Goal: Book appointment/travel/reservation

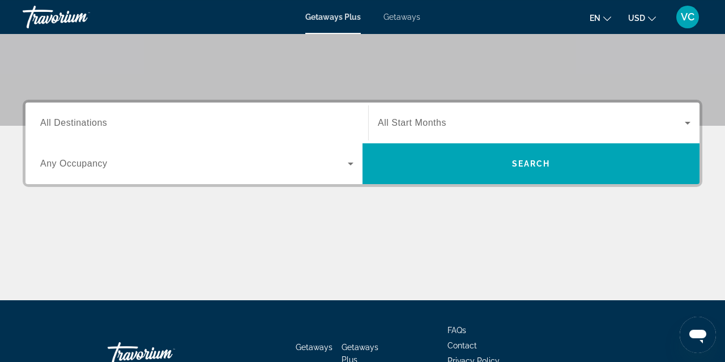
scroll to position [212, 0]
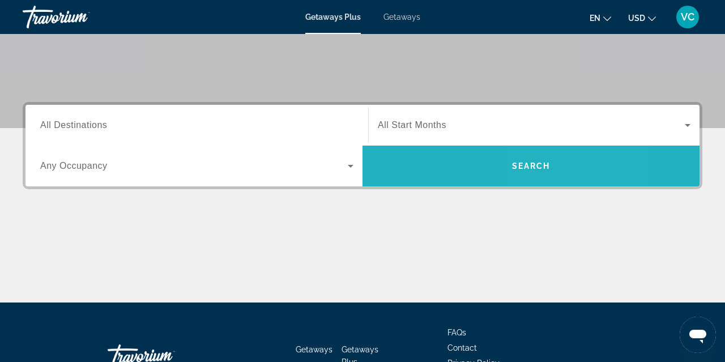
click at [551, 172] on span "Search" at bounding box center [530, 165] width 337 height 27
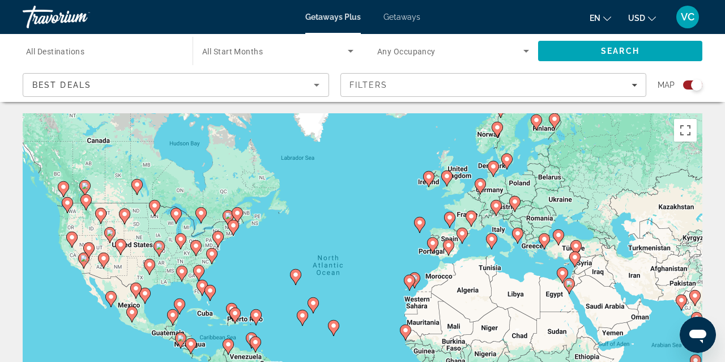
click at [500, 230] on div "To activate drag with keyboard, press Alt + Enter. Once in keyboard drag state,…" at bounding box center [362, 283] width 679 height 340
click at [496, 238] on div "To activate drag with keyboard, press Alt + Enter. Once in keyboard drag state,…" at bounding box center [362, 283] width 679 height 340
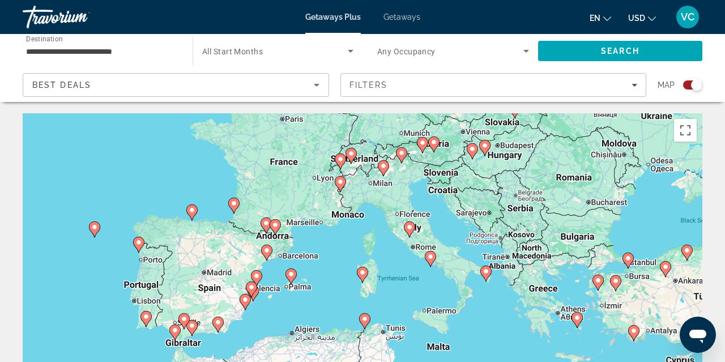
type input "**********"
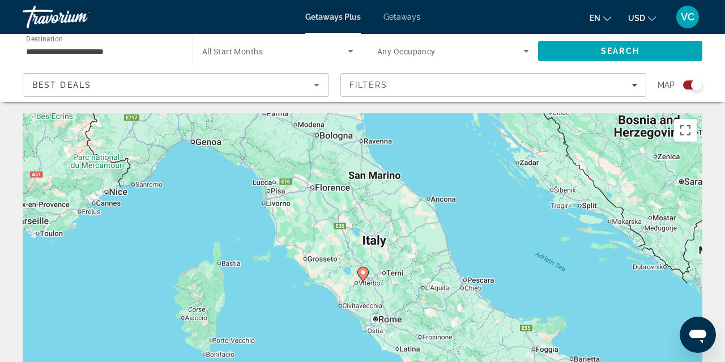
click at [371, 239] on div "To activate drag with keyboard, press Alt + Enter. Once in keyboard drag state,…" at bounding box center [362, 283] width 679 height 340
click at [370, 270] on div "To activate drag with keyboard, press Alt + Enter. Once in keyboard drag state,…" at bounding box center [362, 283] width 679 height 340
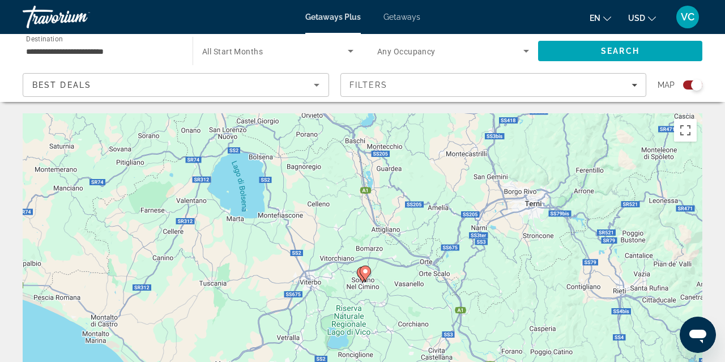
click at [84, 52] on input "**********" at bounding box center [102, 52] width 152 height 14
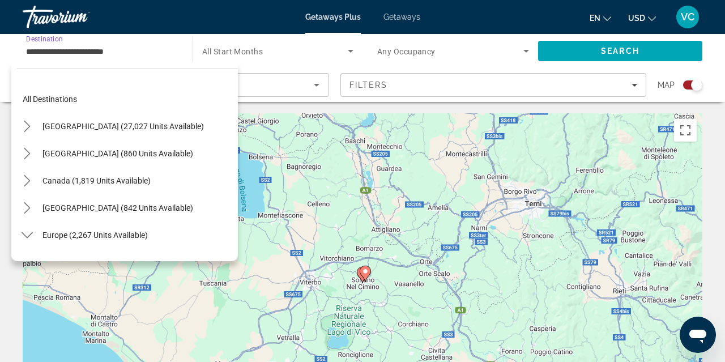
scroll to position [339, 0]
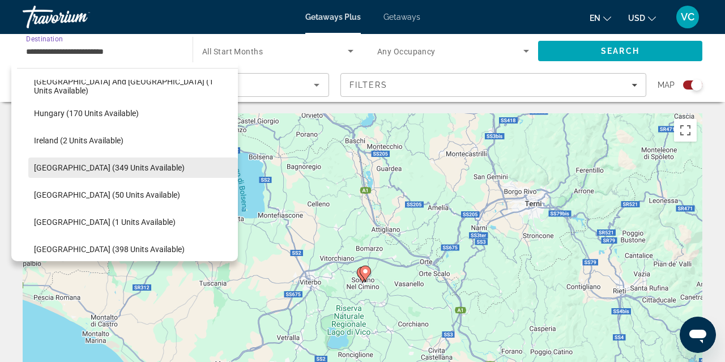
click at [104, 172] on span "[GEOGRAPHIC_DATA] (349 units available)" at bounding box center [109, 167] width 151 height 9
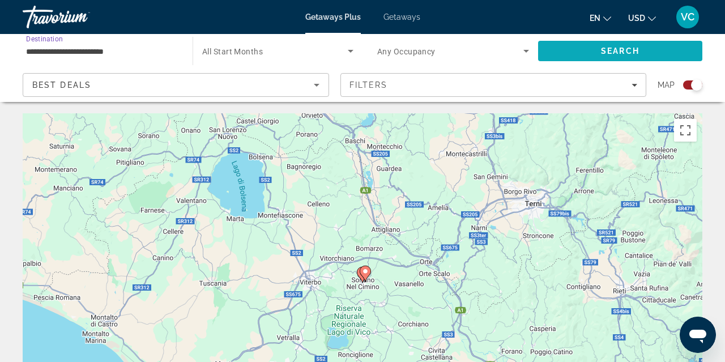
click at [630, 51] on span "Search" at bounding box center [620, 50] width 38 height 9
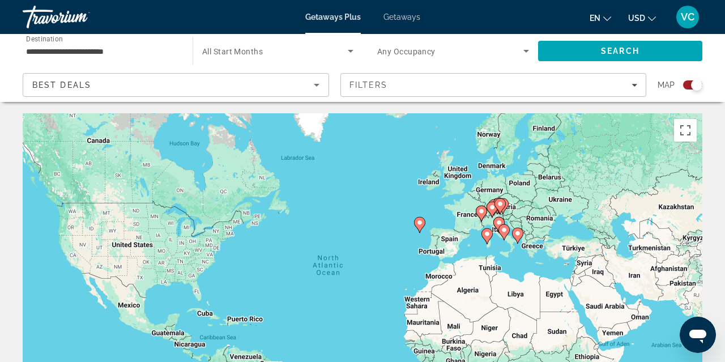
click at [506, 228] on image "Main content" at bounding box center [503, 229] width 7 height 7
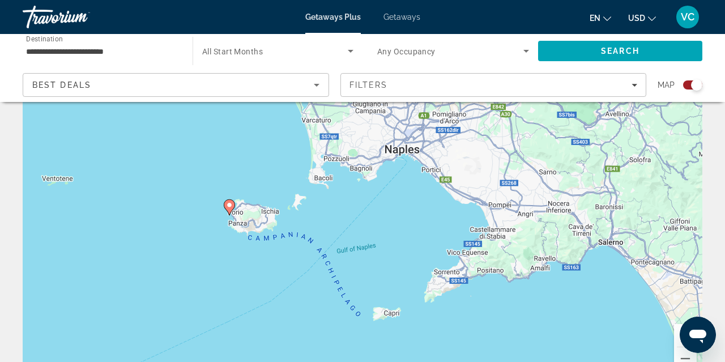
scroll to position [75, 0]
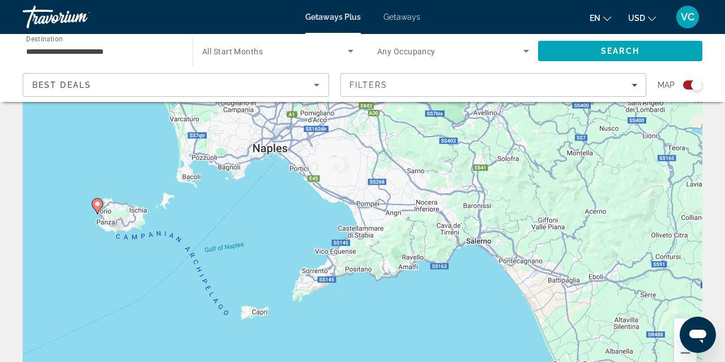
click at [534, 190] on div "To activate drag with keyboard, press Alt + Enter. Once in keyboard drag state,…" at bounding box center [362, 208] width 679 height 340
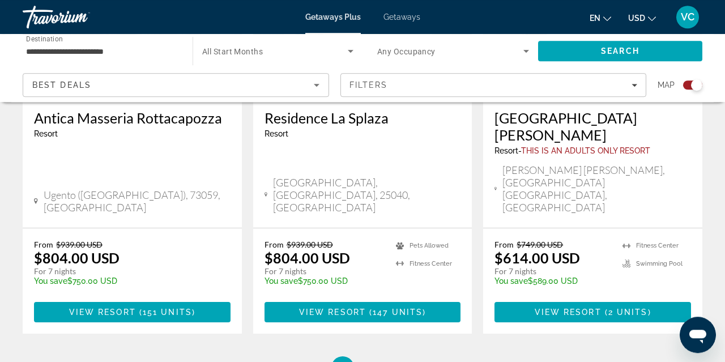
scroll to position [1870, 0]
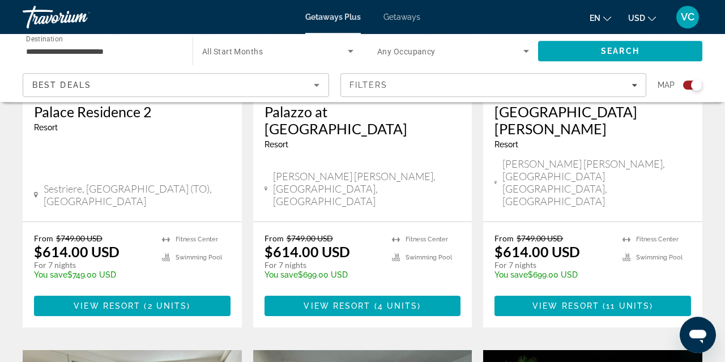
scroll to position [979, 0]
